Goal: Navigation & Orientation: Find specific page/section

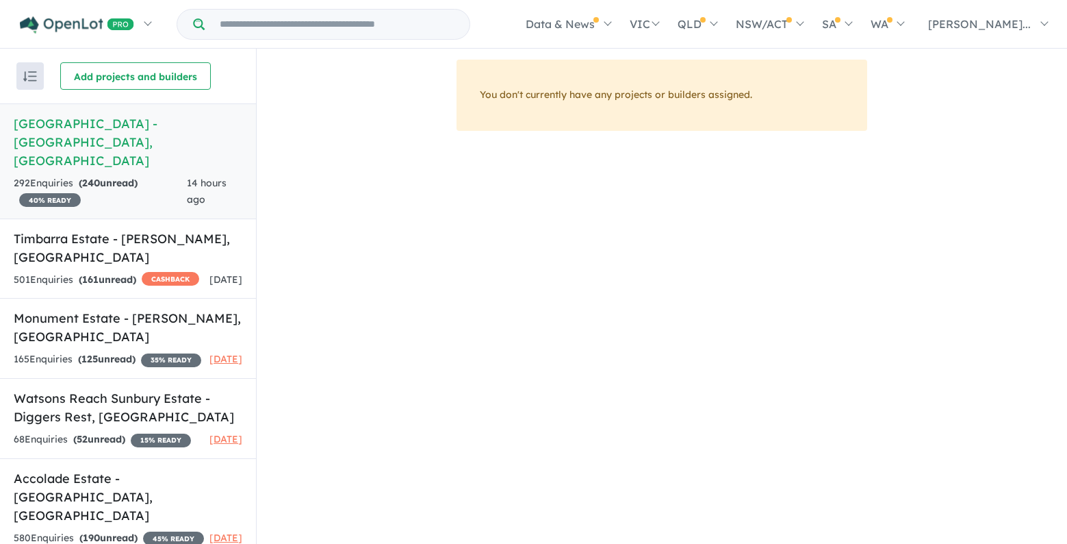
scroll to position [11, 0]
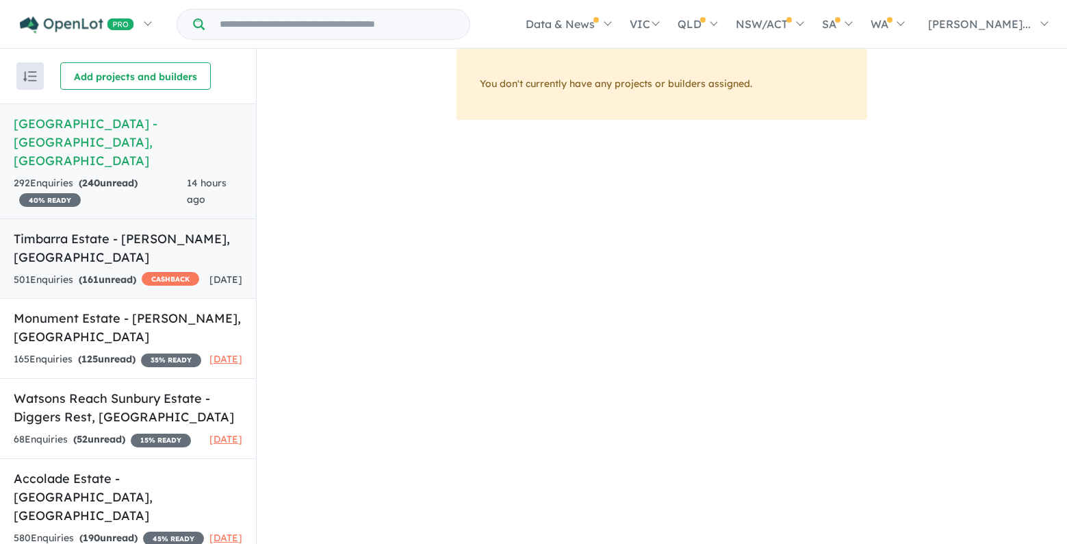
drag, startPoint x: 122, startPoint y: 210, endPoint x: 220, endPoint y: 236, distance: 102.0
click at [122, 229] on h5 "Timbarra Estate - [GEOGRAPHIC_DATA][PERSON_NAME][GEOGRAPHIC_DATA]" at bounding box center [128, 247] width 229 height 37
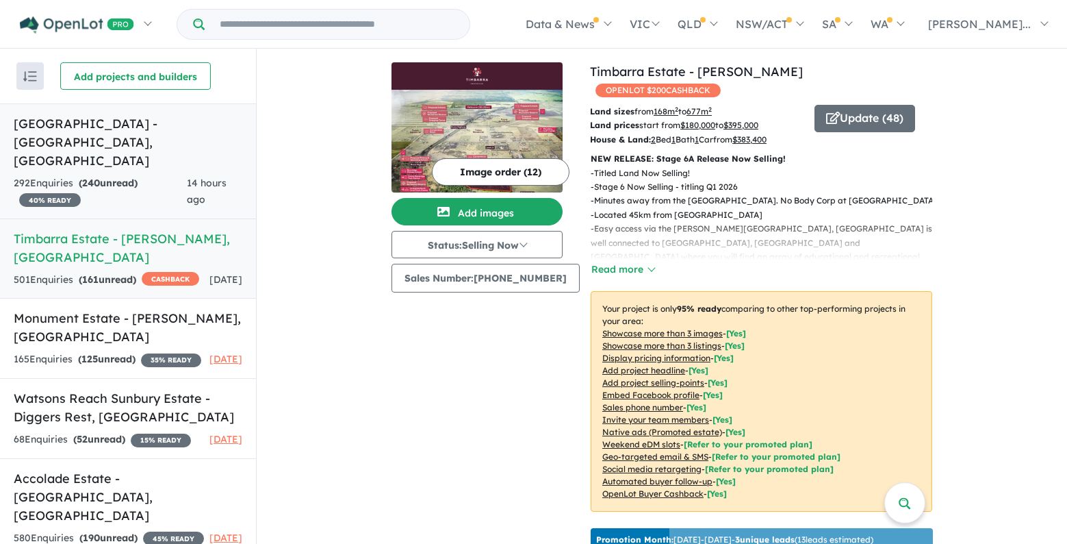
click at [138, 175] on div "292 Enquir ies ( 240 unread) 40 % READY" at bounding box center [100, 191] width 173 height 33
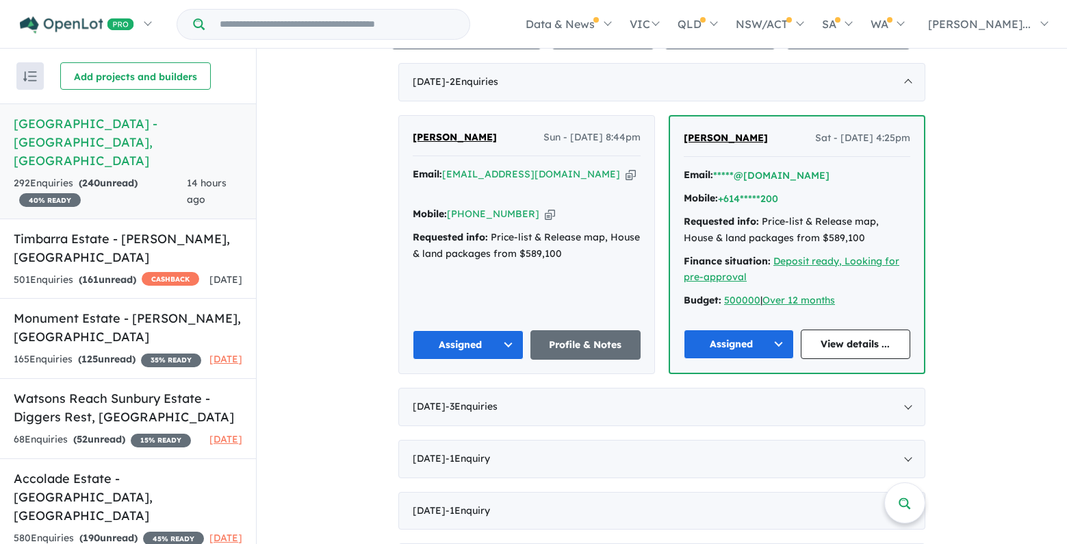
scroll to position [526, 0]
